Goal: Task Accomplishment & Management: Complete application form

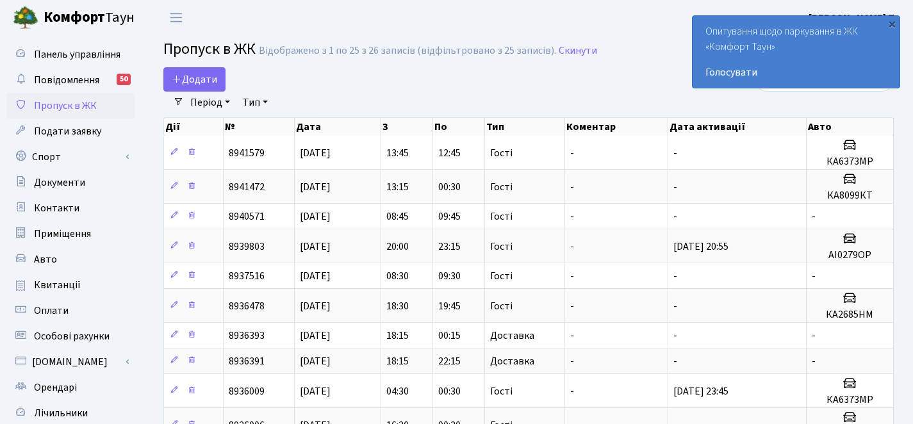
select select "25"
click at [211, 79] on span "Додати" at bounding box center [194, 79] width 45 height 14
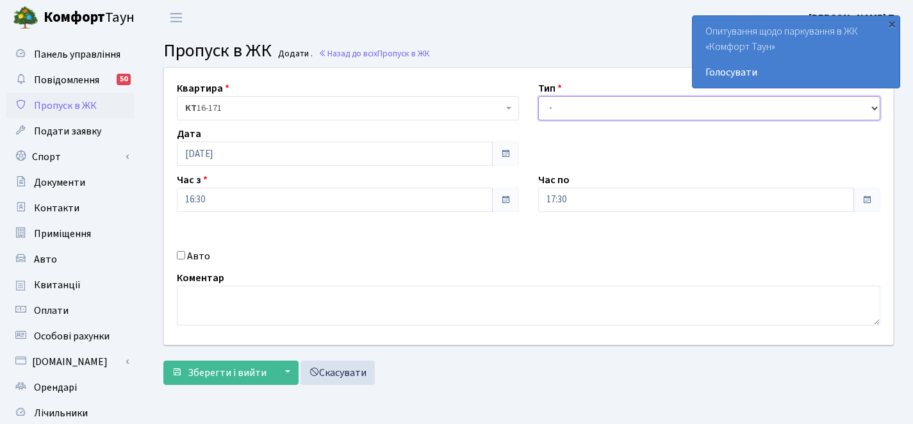
click at [573, 108] on select "- Доставка Таксі Гості Сервіс" at bounding box center [709, 108] width 342 height 24
select select "3"
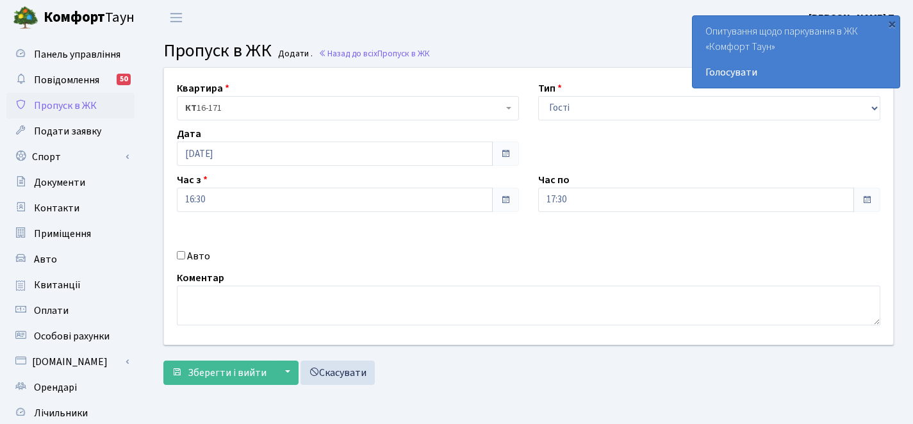
click at [456, 222] on div "Квартира <b>КТ</b>&nbsp;&nbsp;&nbsp;&nbsp;16-171 КТ 16-171 Тип - Доставка Таксі…" at bounding box center [528, 206] width 748 height 277
click at [231, 376] on span "Зберегти і вийти" at bounding box center [227, 373] width 79 height 14
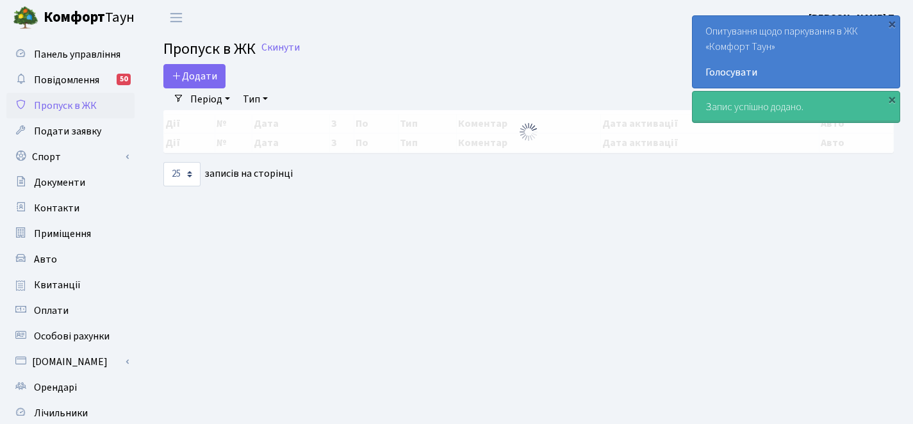
select select "25"
